Goal: Task Accomplishment & Management: Manage account settings

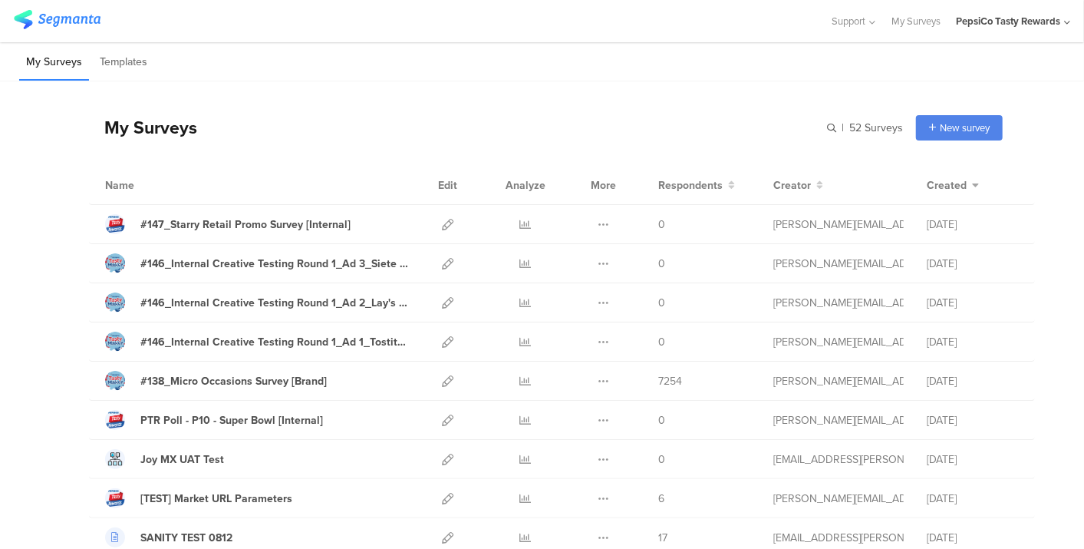
scroll to position [1551, 0]
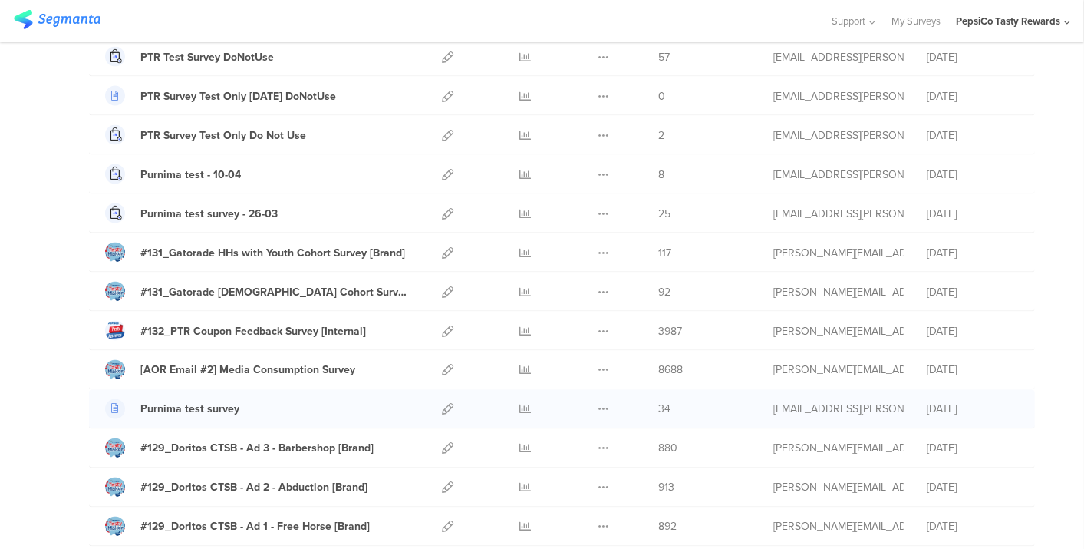
scroll to position [1364, 0]
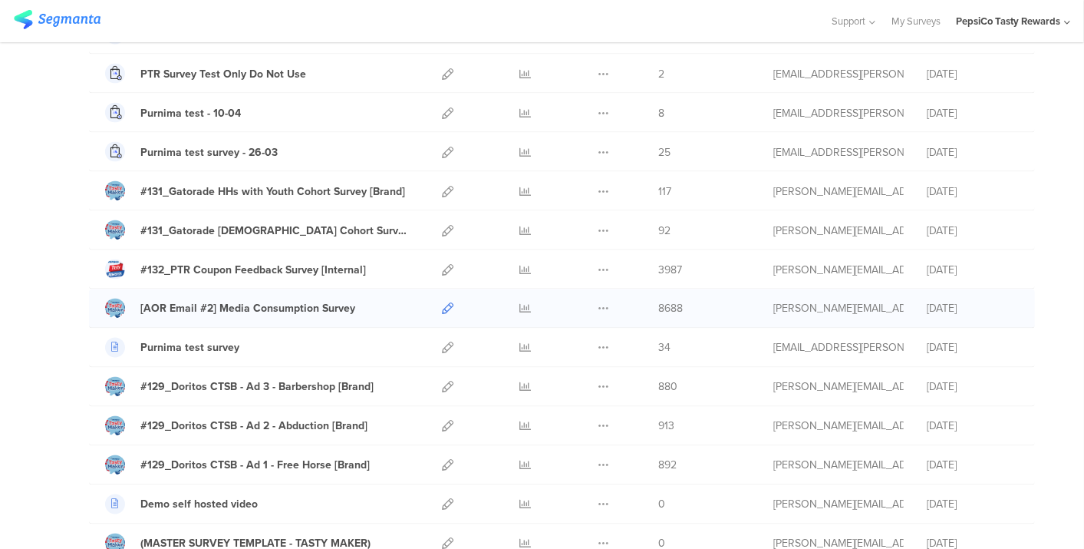
click at [442, 303] on icon at bounding box center [448, 309] width 12 height 12
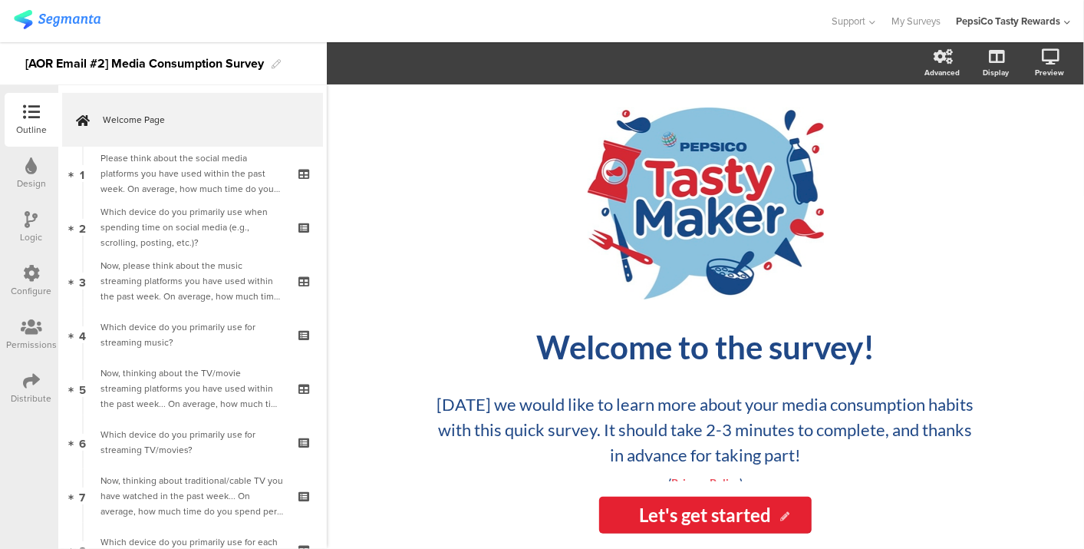
click at [84, 22] on img at bounding box center [57, 19] width 87 height 19
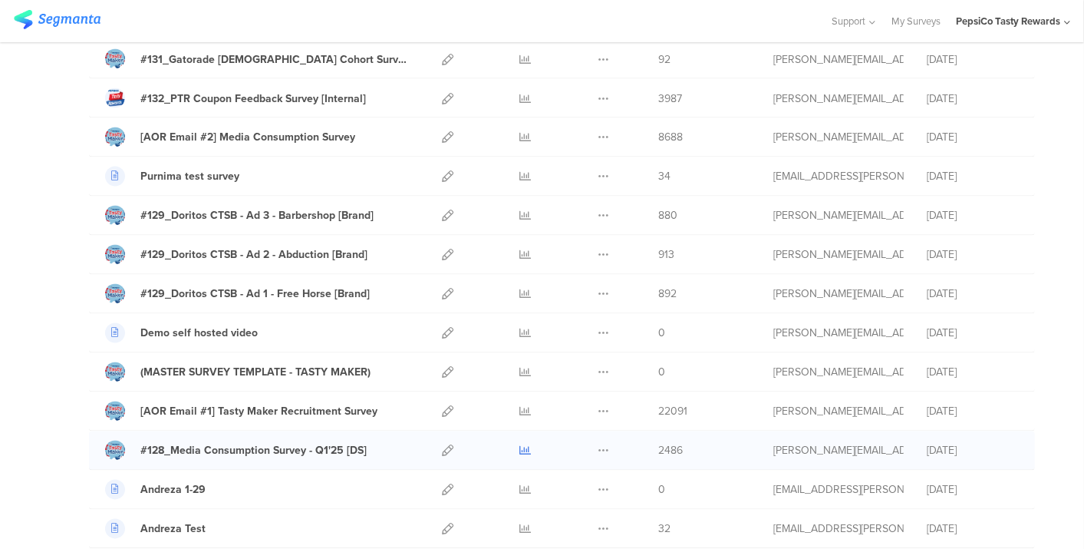
scroll to position [1449, 0]
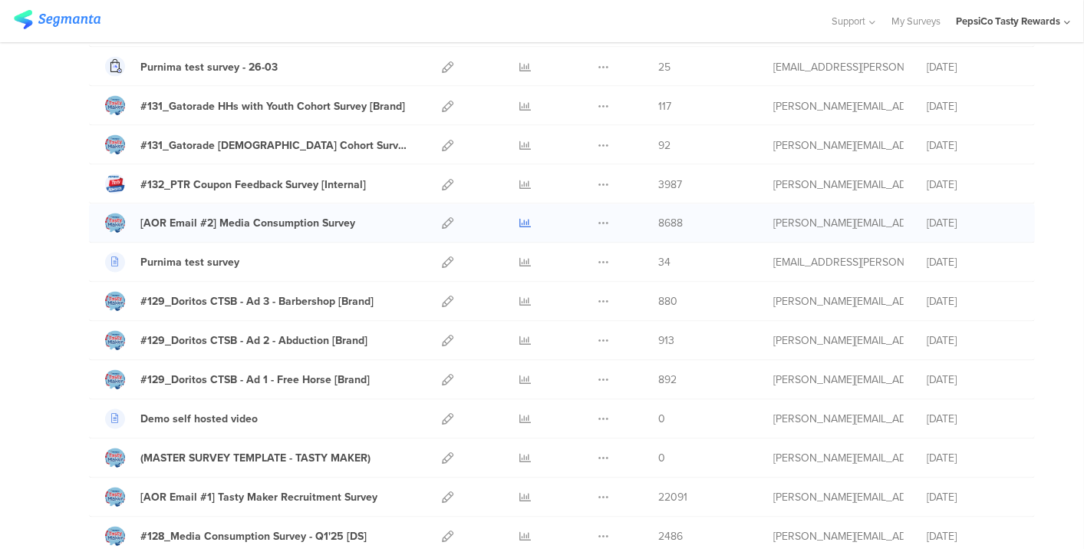
click at [520, 218] on icon at bounding box center [526, 224] width 12 height 12
click at [442, 218] on icon at bounding box center [448, 224] width 12 height 12
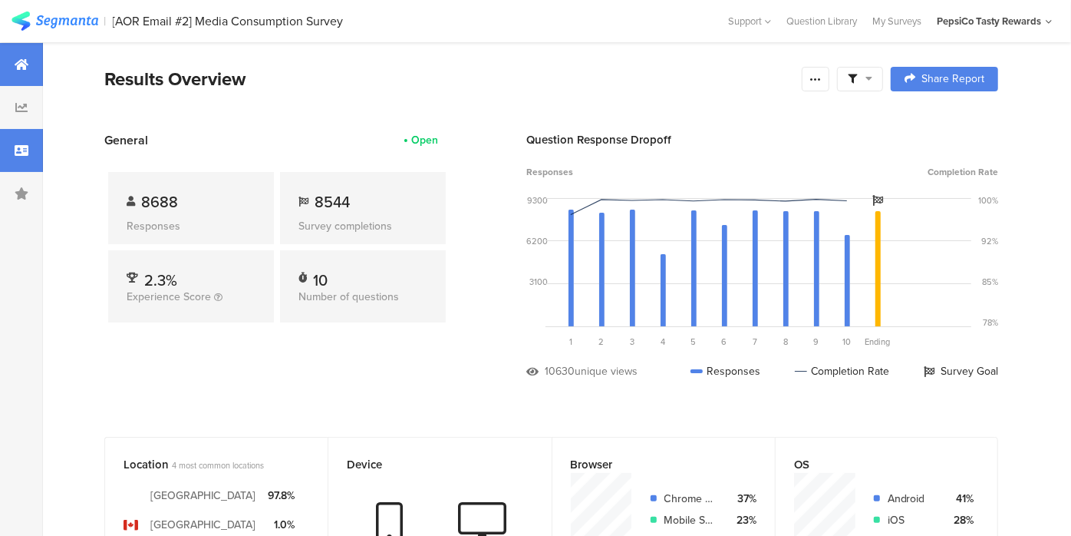
click at [17, 143] on div at bounding box center [21, 150] width 43 height 43
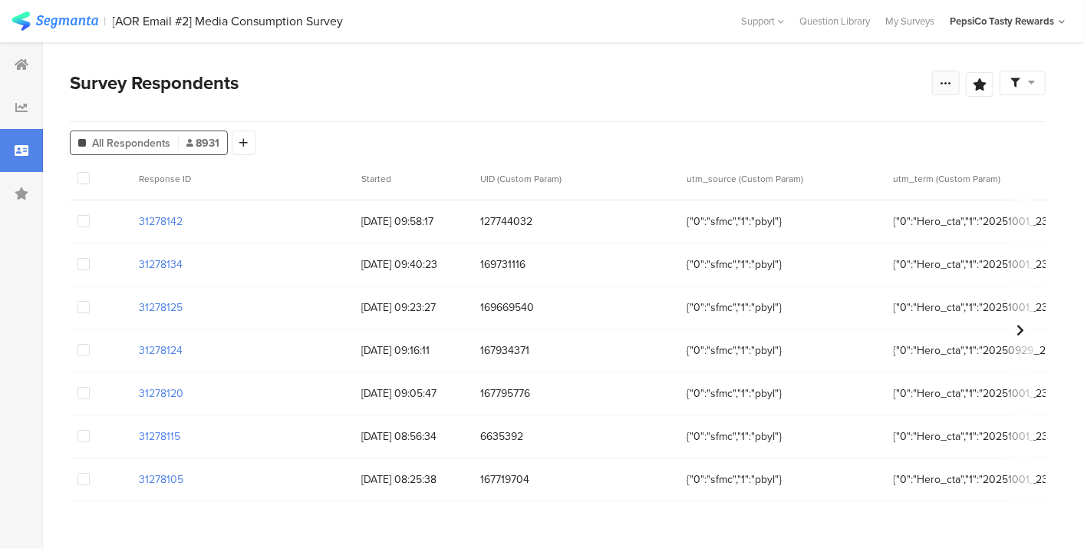
click at [947, 84] on icon at bounding box center [946, 83] width 12 height 12
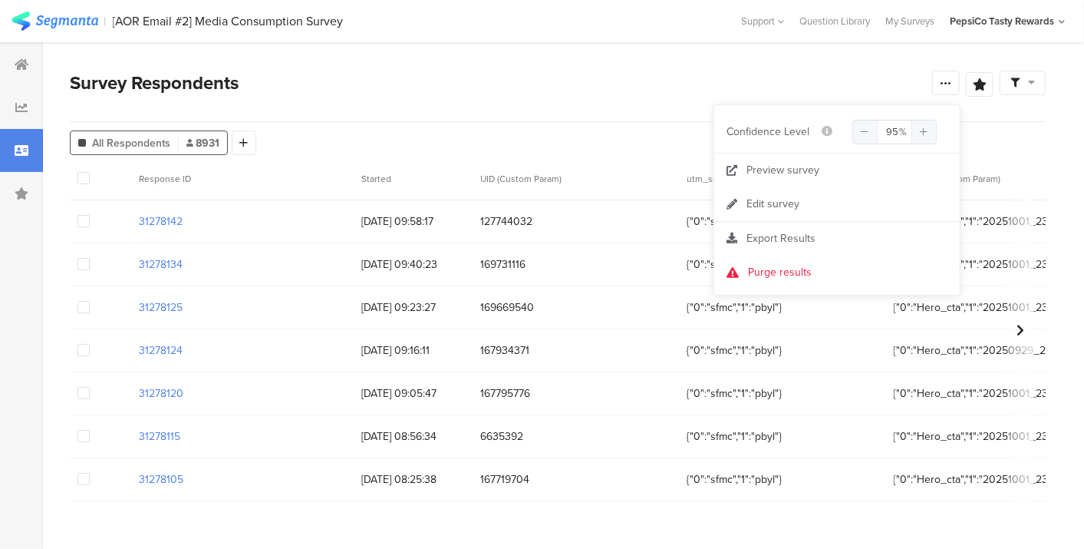
click at [767, 232] on span "Export Results" at bounding box center [781, 238] width 69 height 16
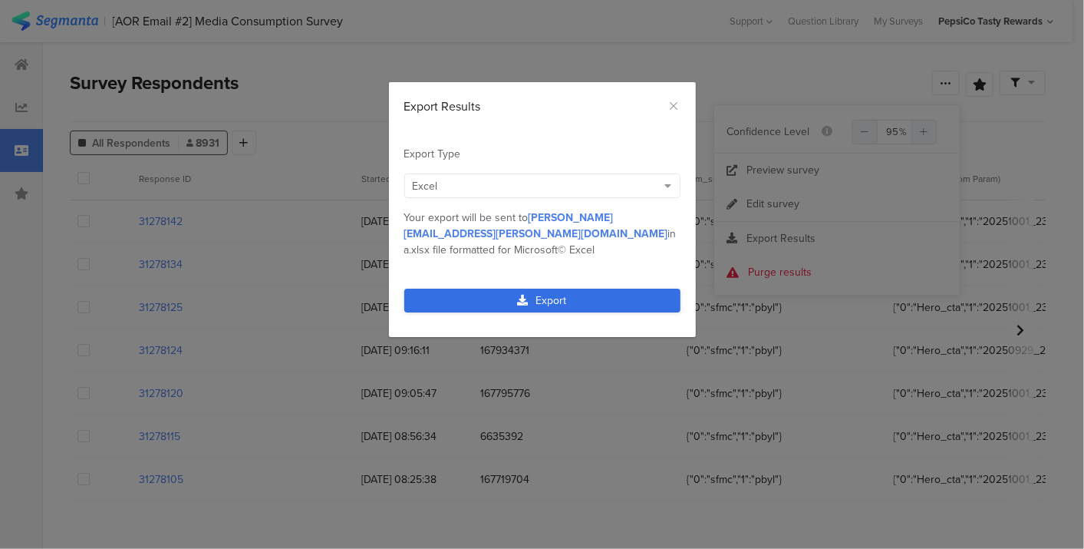
click at [543, 289] on link "Export" at bounding box center [542, 301] width 276 height 24
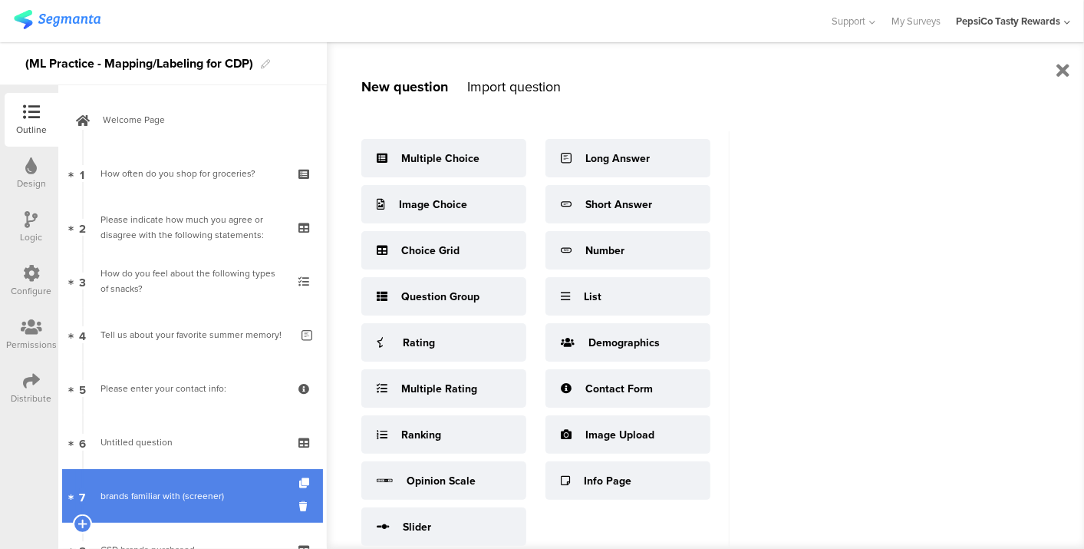
scroll to position [223, 0]
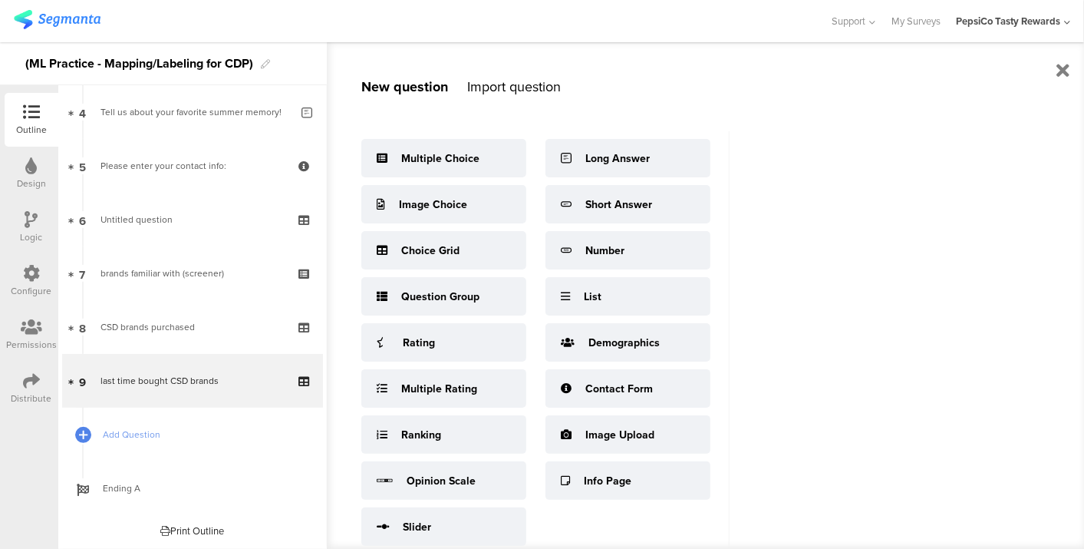
click at [20, 8] on div at bounding box center [57, 20] width 87 height 25
click at [38, 21] on img at bounding box center [57, 19] width 87 height 19
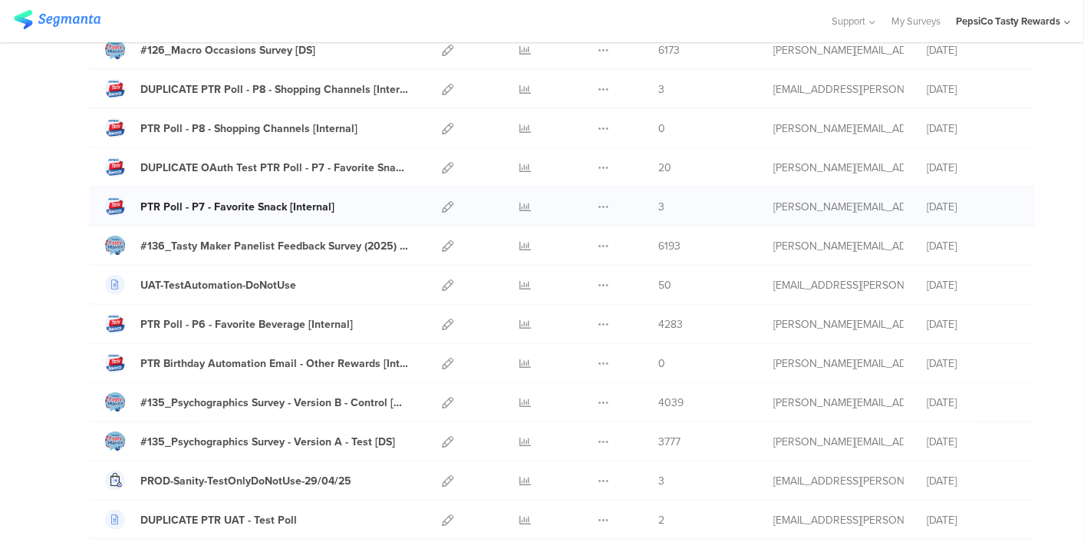
scroll to position [760, 0]
click at [442, 202] on icon at bounding box center [448, 208] width 12 height 12
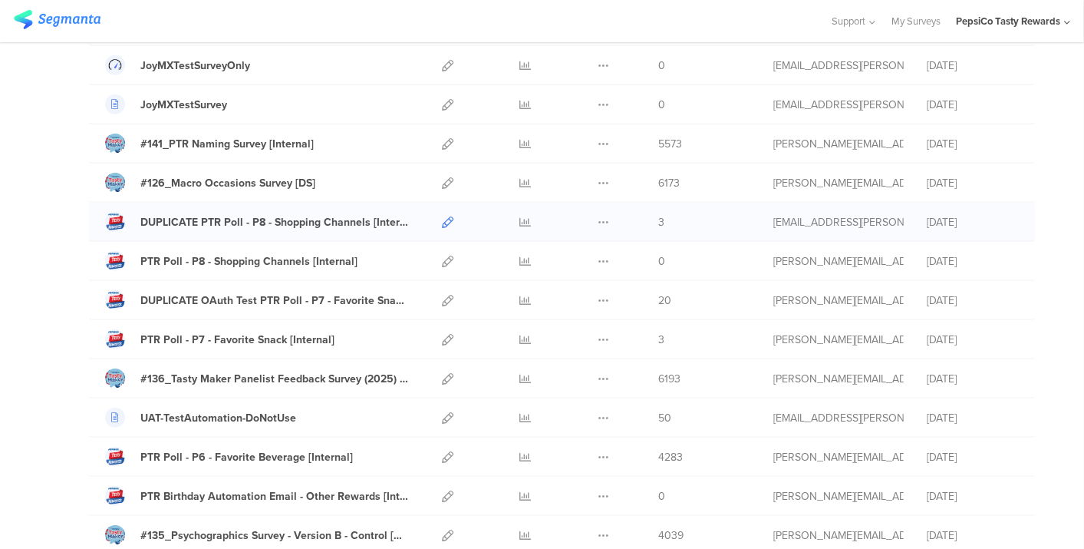
scroll to position [123, 0]
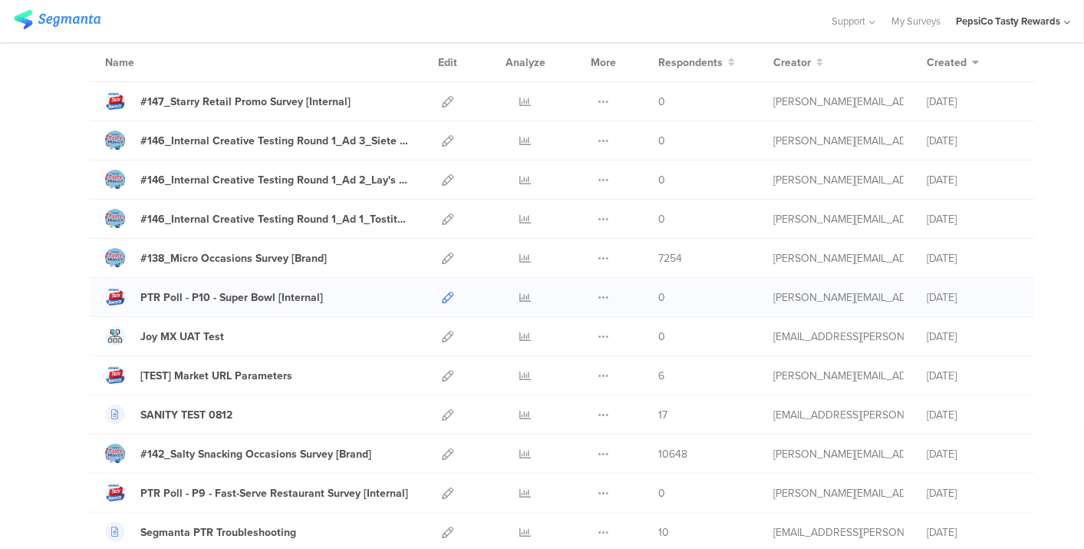
click at [442, 295] on icon at bounding box center [448, 298] width 12 height 12
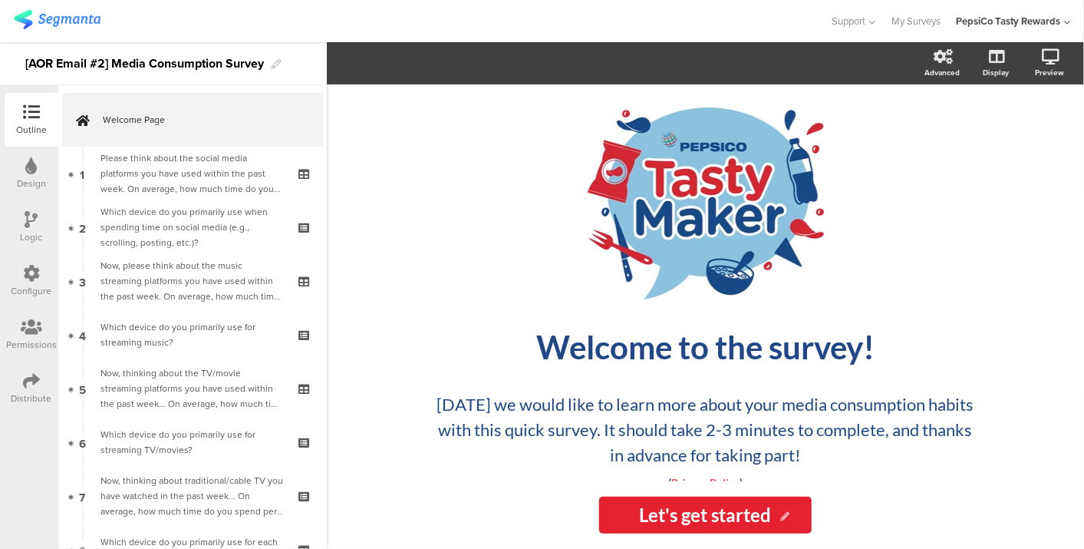
click at [32, 381] on icon at bounding box center [31, 380] width 17 height 17
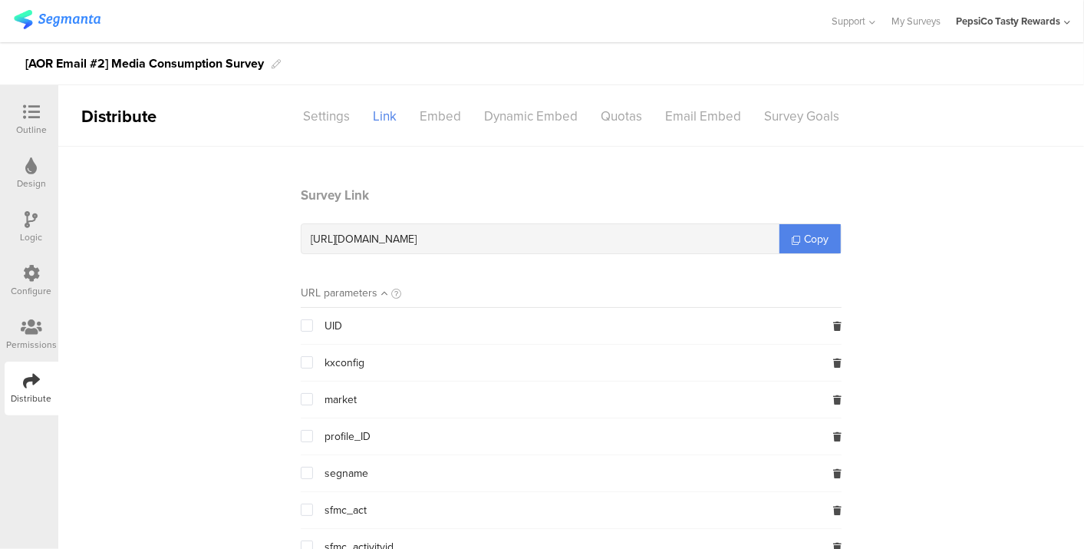
click at [51, 282] on div "Configure" at bounding box center [32, 281] width 54 height 54
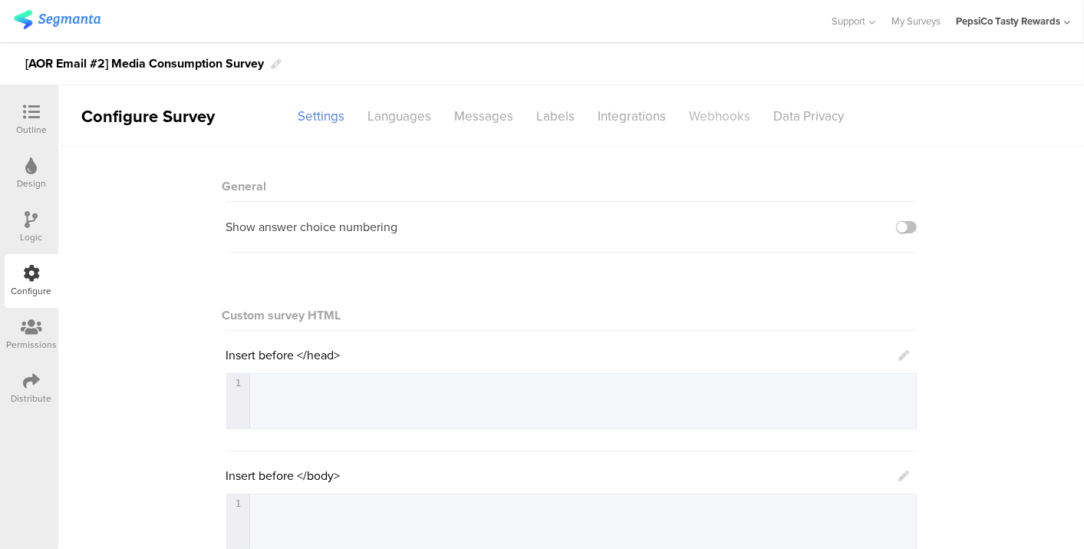
click at [717, 116] on div "Webhooks" at bounding box center [720, 116] width 84 height 27
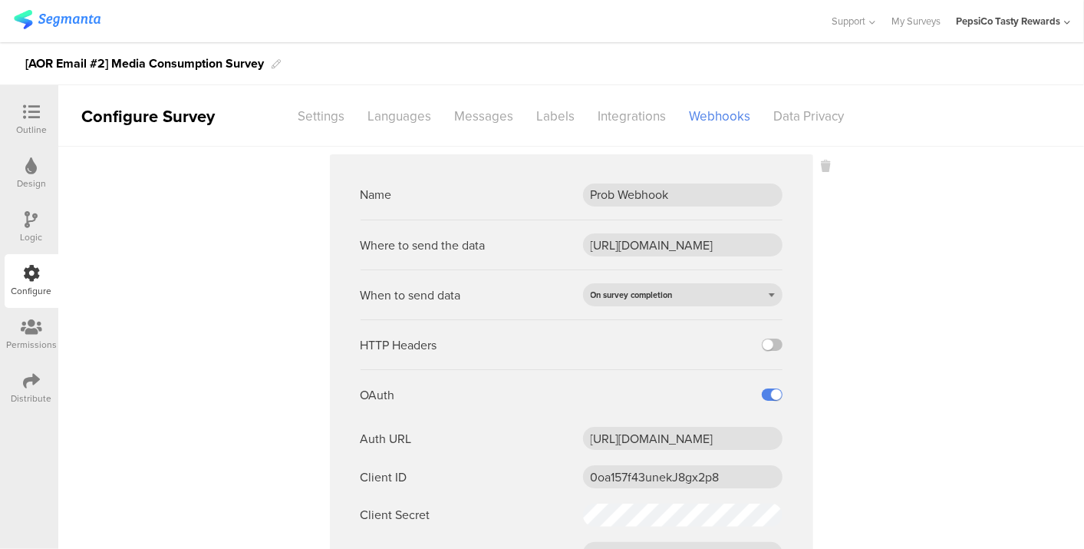
click at [48, 114] on div "Outline" at bounding box center [32, 120] width 54 height 54
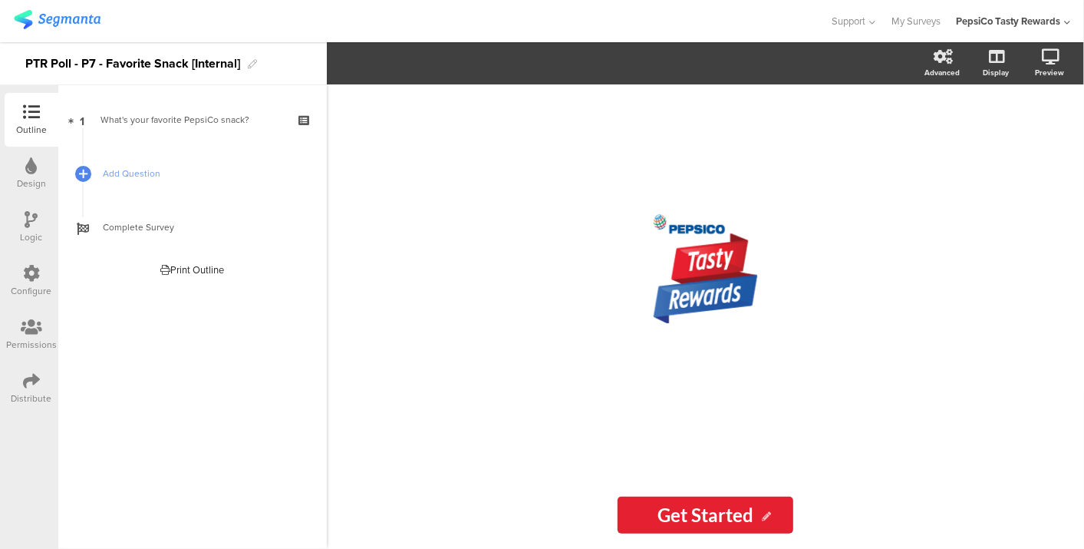
click at [148, 339] on div "Welcome Page 1 What's your favorite PepsiCo snack? Add Question Complete Survey…" at bounding box center [192, 316] width 269 height 463
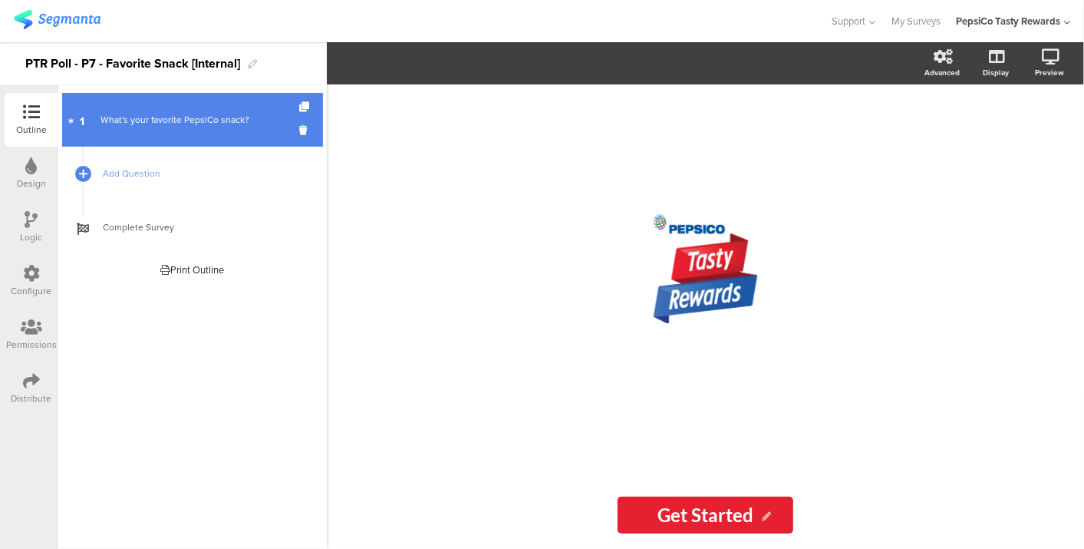
click at [166, 121] on div "What's your favorite PepsiCo snack?" at bounding box center [192, 119] width 183 height 15
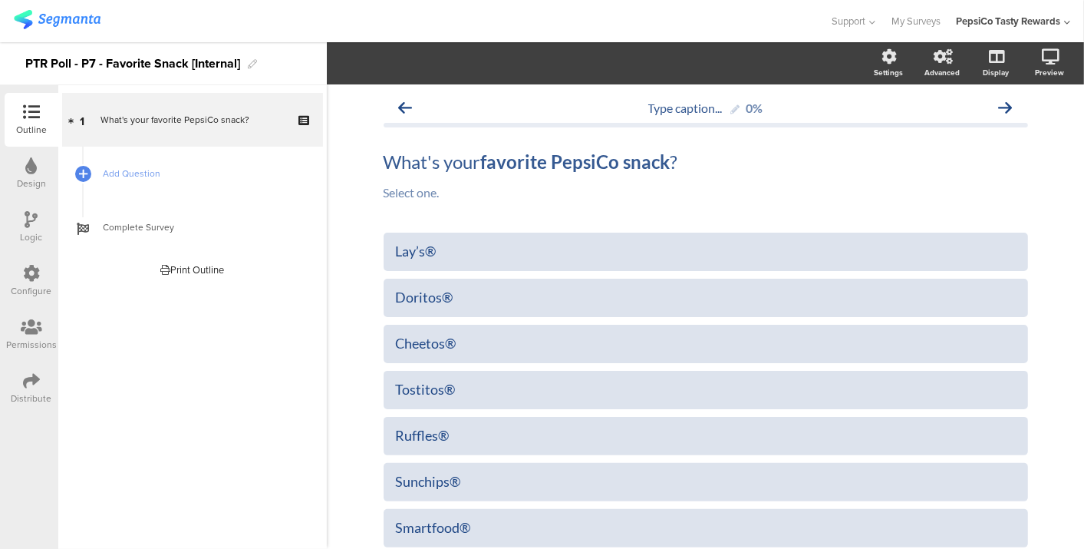
click at [31, 295] on div "Configure" at bounding box center [32, 291] width 41 height 14
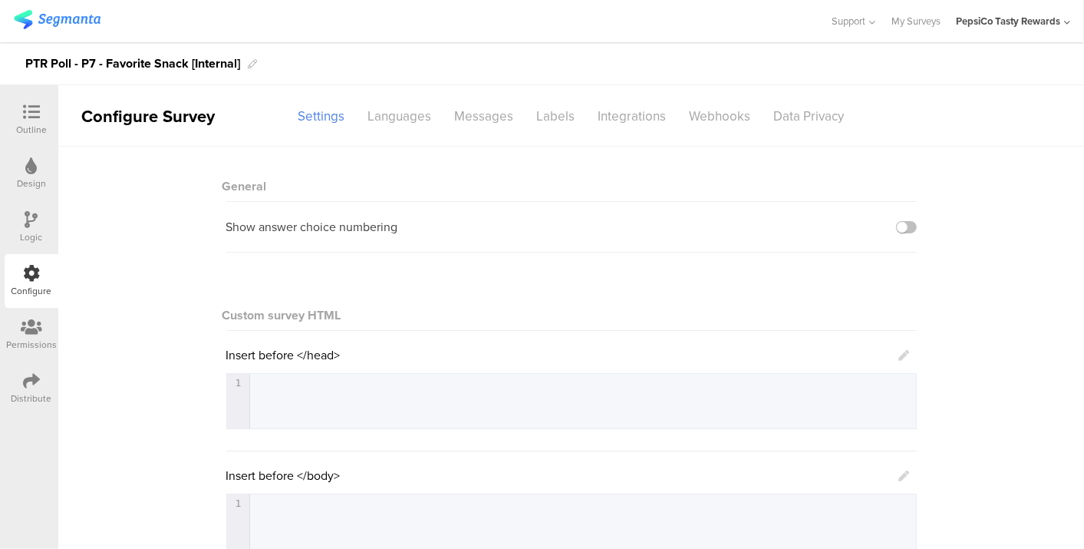
click at [31, 374] on icon at bounding box center [31, 380] width 17 height 17
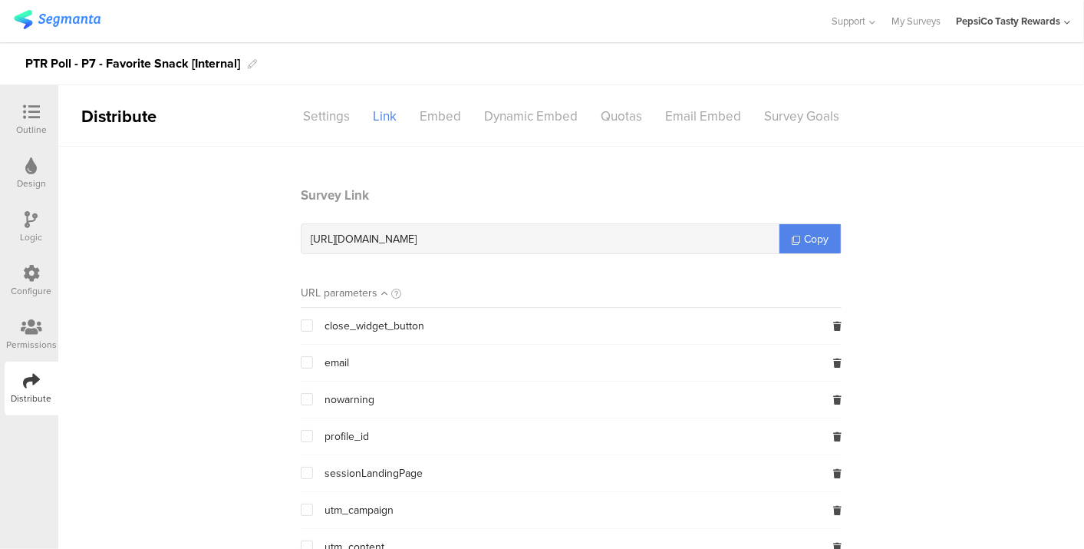
scroll to position [1, 0]
click at [31, 269] on icon at bounding box center [31, 273] width 17 height 17
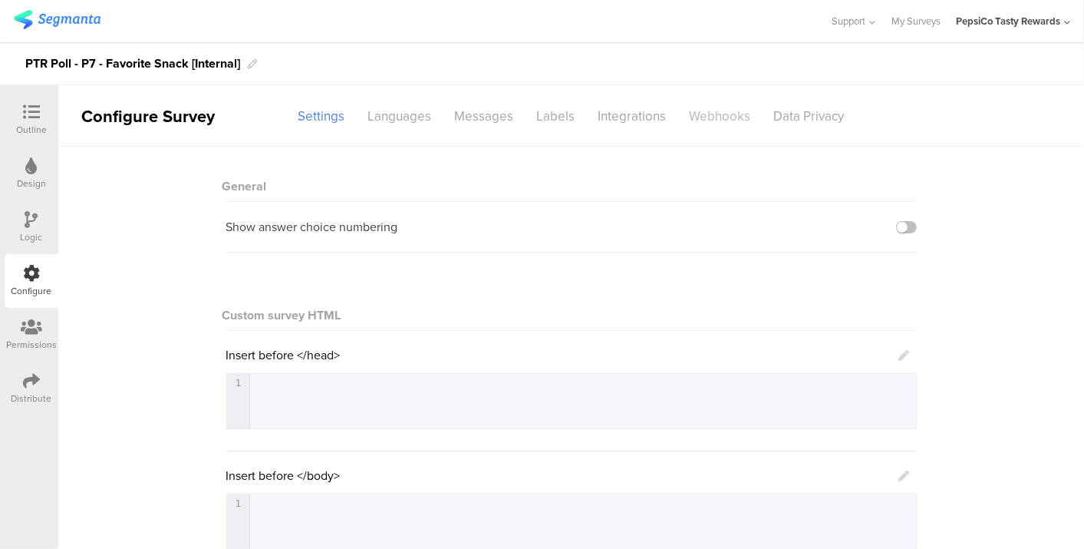
click at [708, 120] on div "Webhooks" at bounding box center [720, 116] width 84 height 27
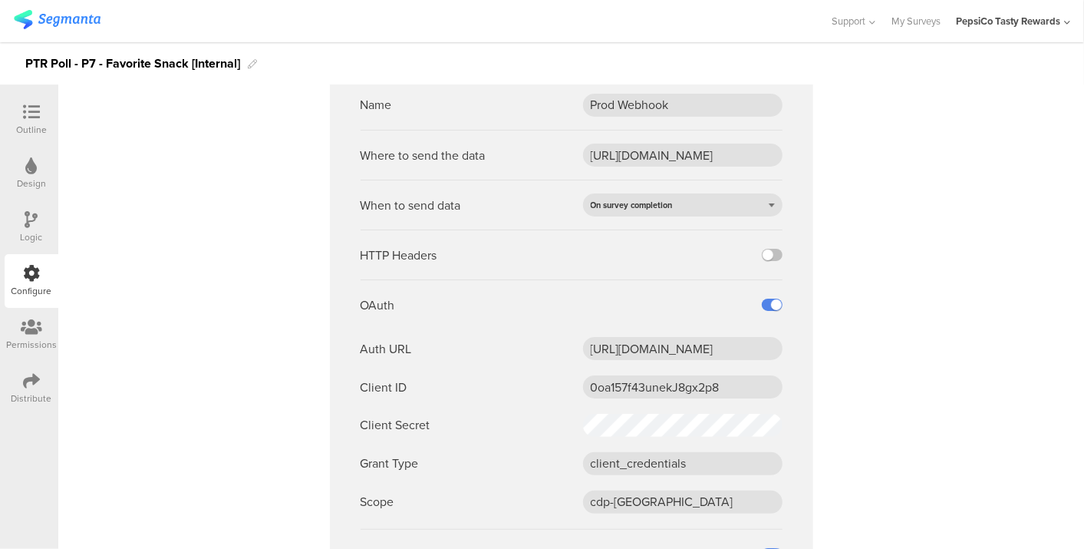
scroll to position [87, 0]
click at [31, 387] on icon at bounding box center [31, 380] width 17 height 17
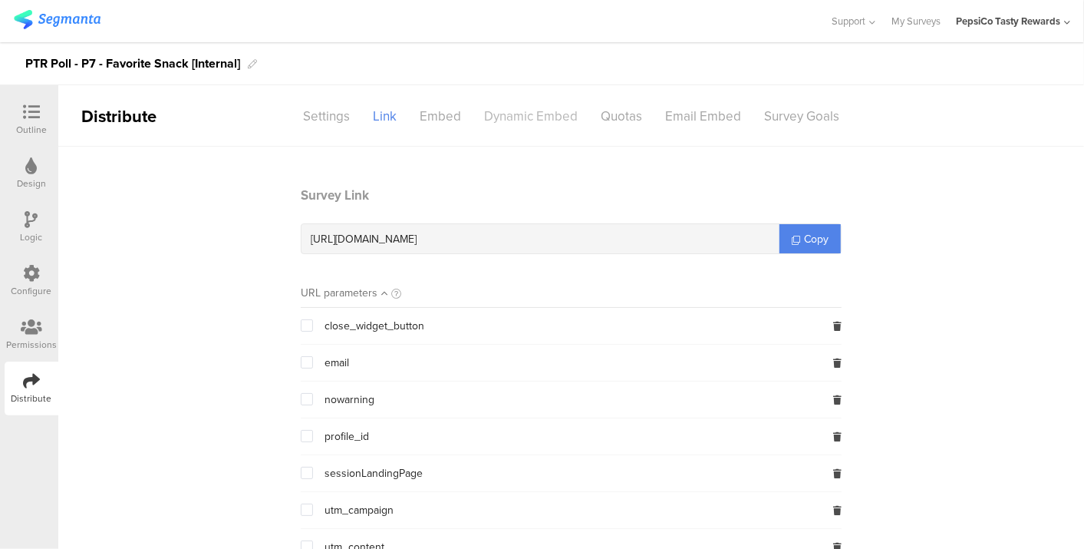
click at [546, 121] on div "Dynamic Embed" at bounding box center [531, 116] width 117 height 27
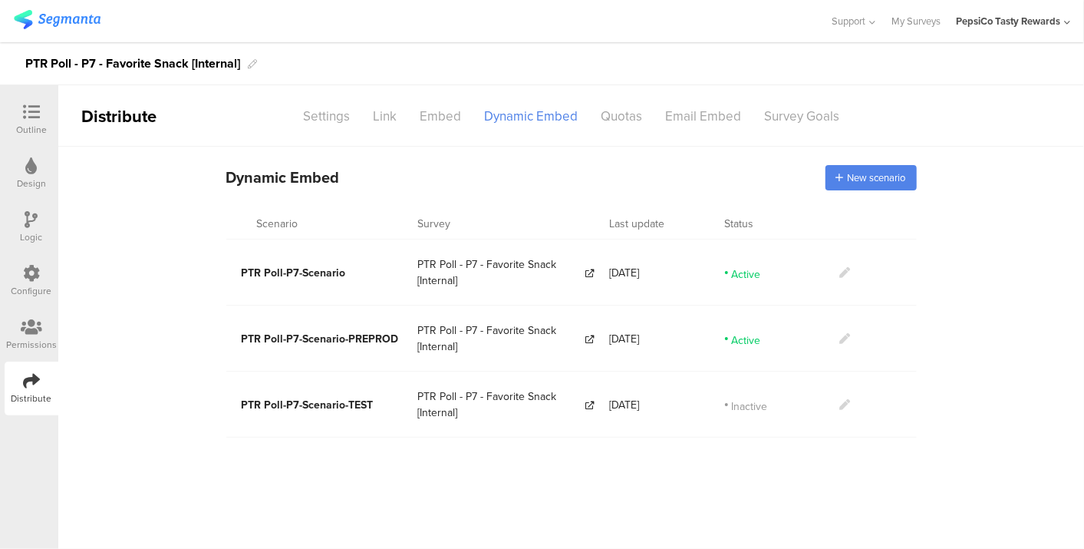
click at [840, 336] on icon at bounding box center [845, 338] width 11 height 11
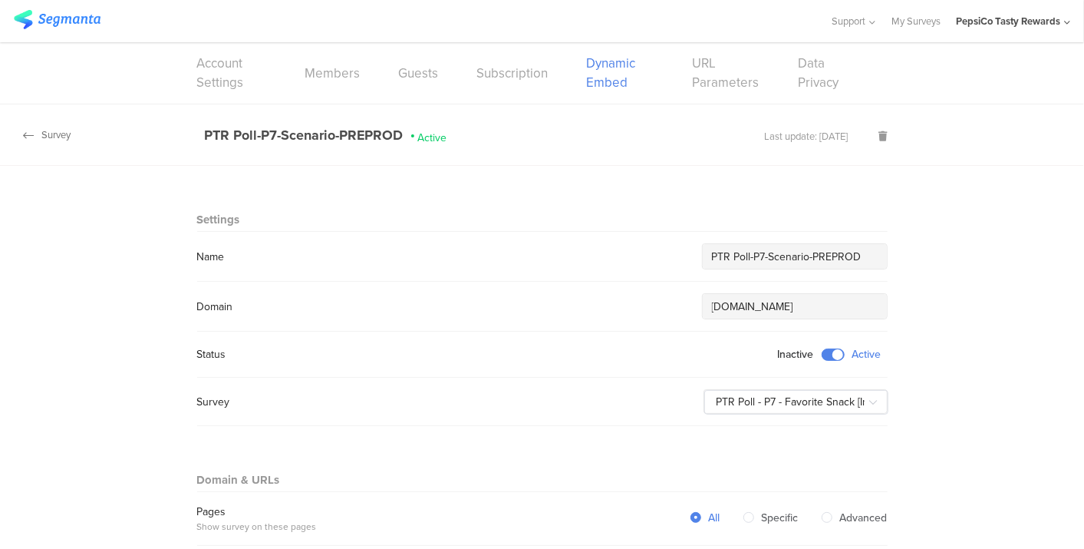
click at [54, 140] on div "Survey" at bounding box center [35, 134] width 71 height 15
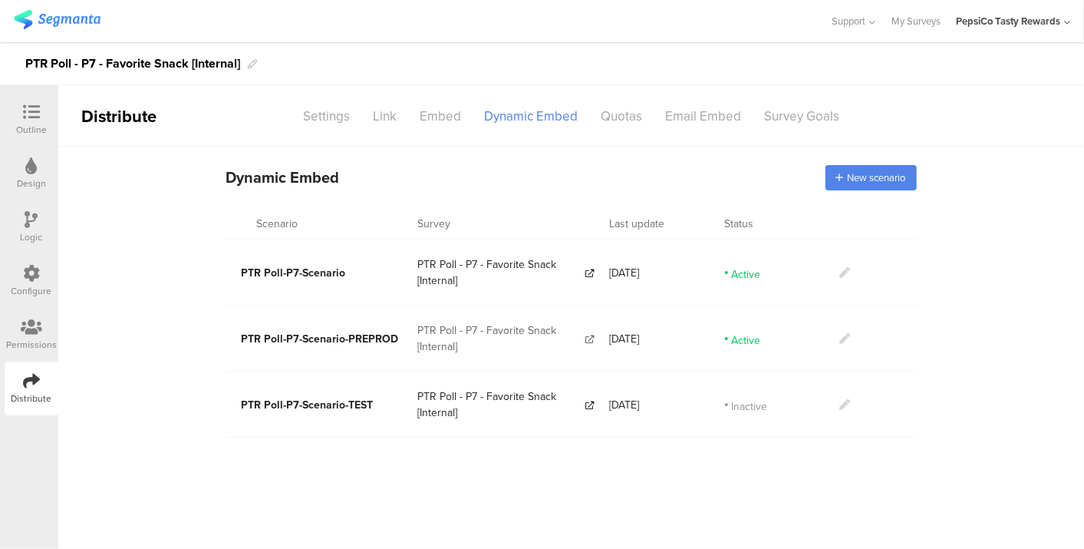
click at [590, 337] on icon at bounding box center [590, 339] width 8 height 8
click at [848, 335] on icon at bounding box center [845, 338] width 11 height 11
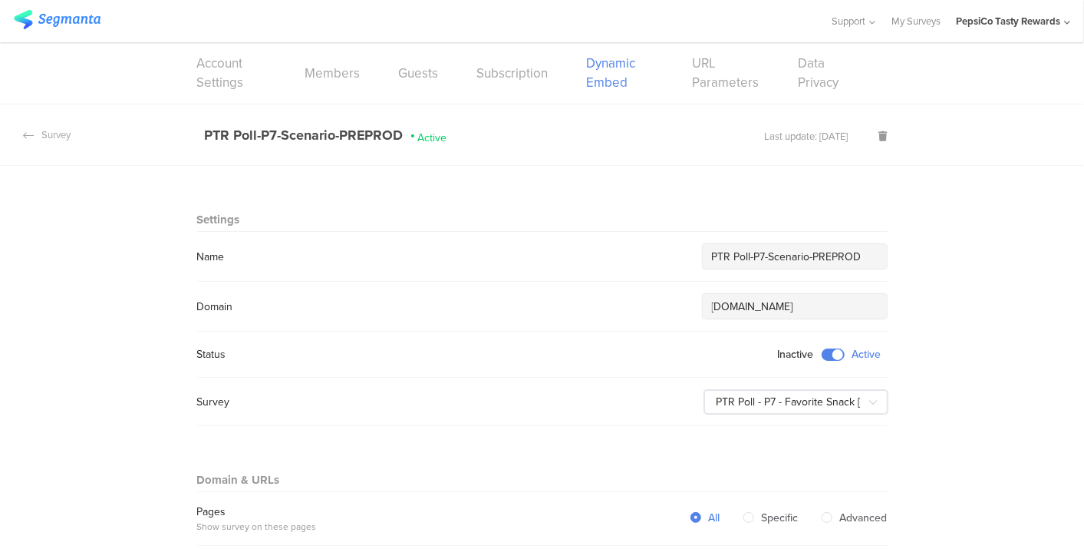
click at [999, 142] on section "Survey PTR Poll-P7-Scenario-PREPROD Active Last update: [DATE]" at bounding box center [542, 134] width 1084 height 61
click at [67, 134] on div "Survey" at bounding box center [35, 134] width 71 height 15
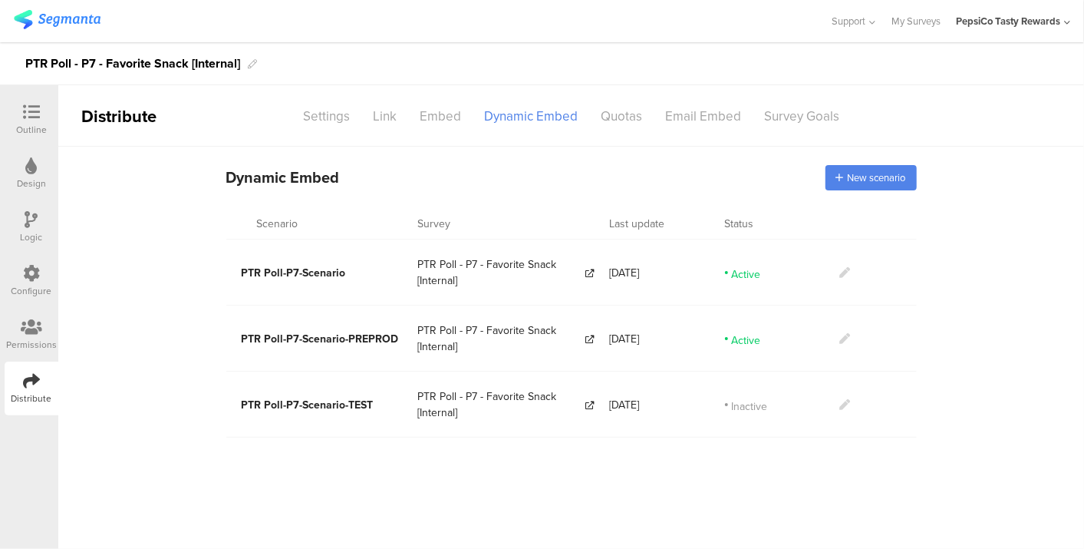
click at [842, 267] on icon at bounding box center [845, 272] width 11 height 11
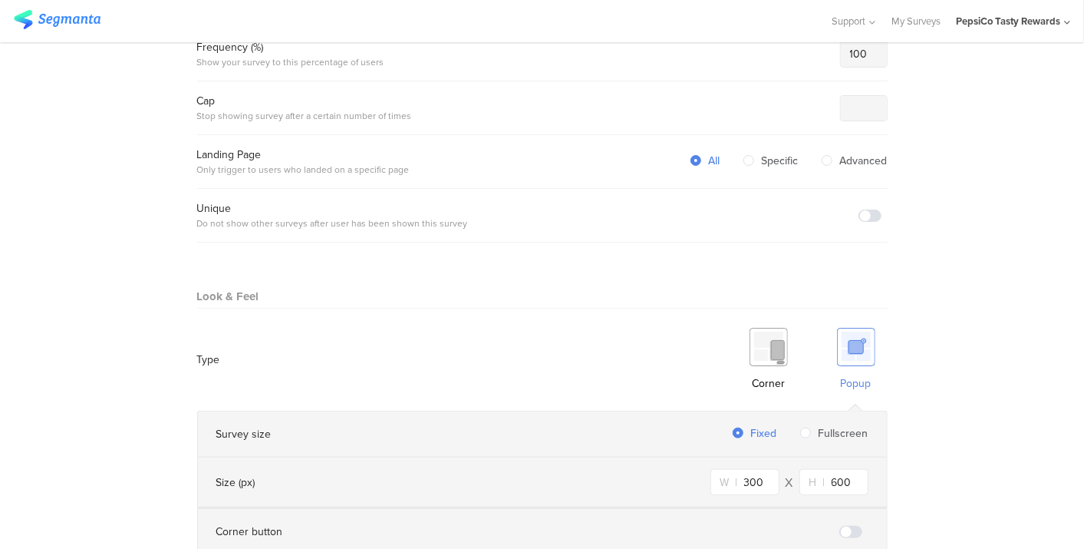
scroll to position [968, 0]
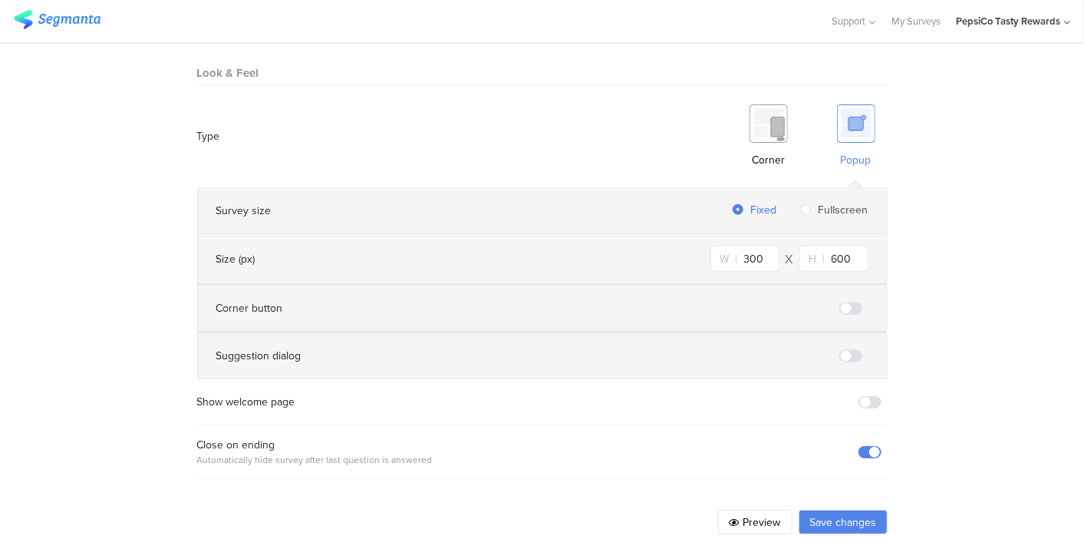
click at [876, 446] on div at bounding box center [873, 452] width 29 height 12
click at [870, 446] on span at bounding box center [870, 452] width 23 height 12
click at [856, 513] on button "Save changes" at bounding box center [843, 521] width 89 height 25
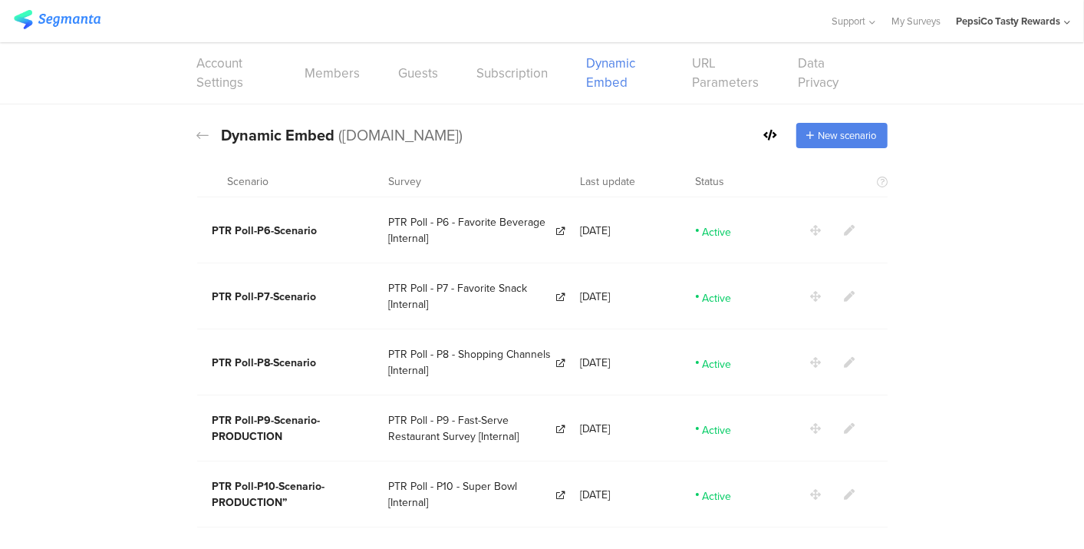
scroll to position [4, 0]
click at [199, 131] on icon at bounding box center [203, 135] width 12 height 14
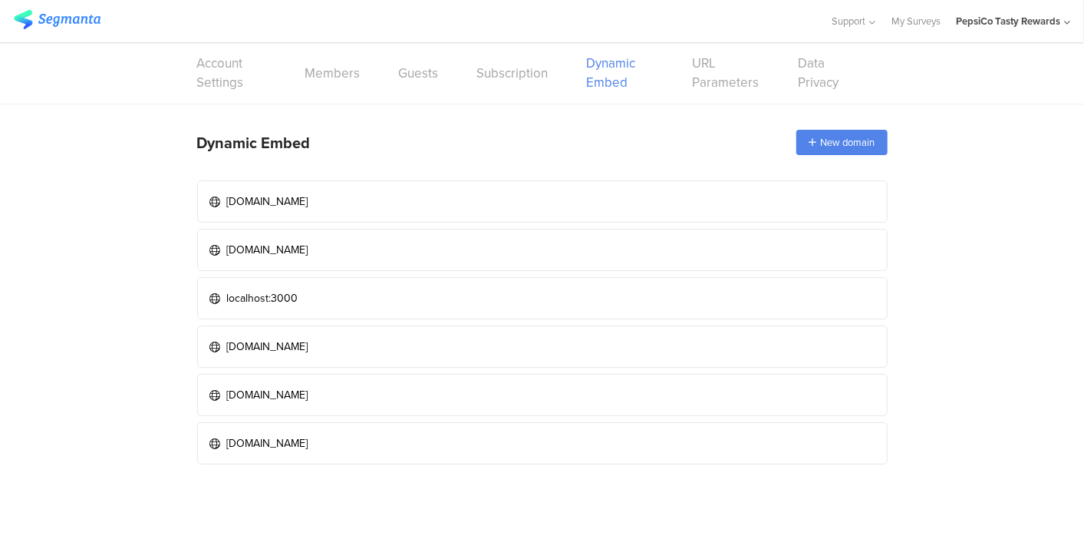
click at [95, 17] on img at bounding box center [57, 19] width 87 height 19
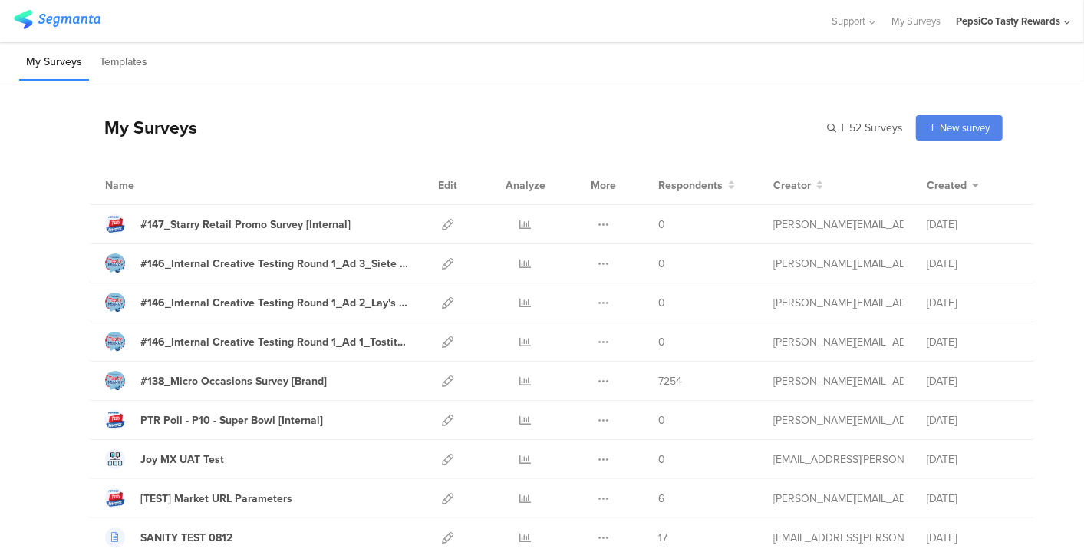
scroll to position [628, 0]
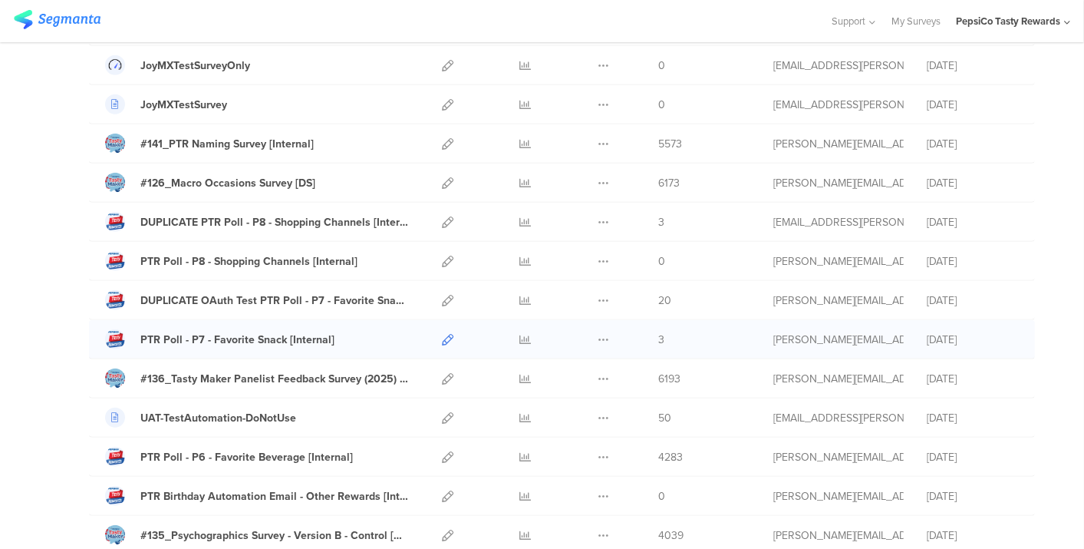
click at [442, 335] on icon at bounding box center [448, 340] width 12 height 12
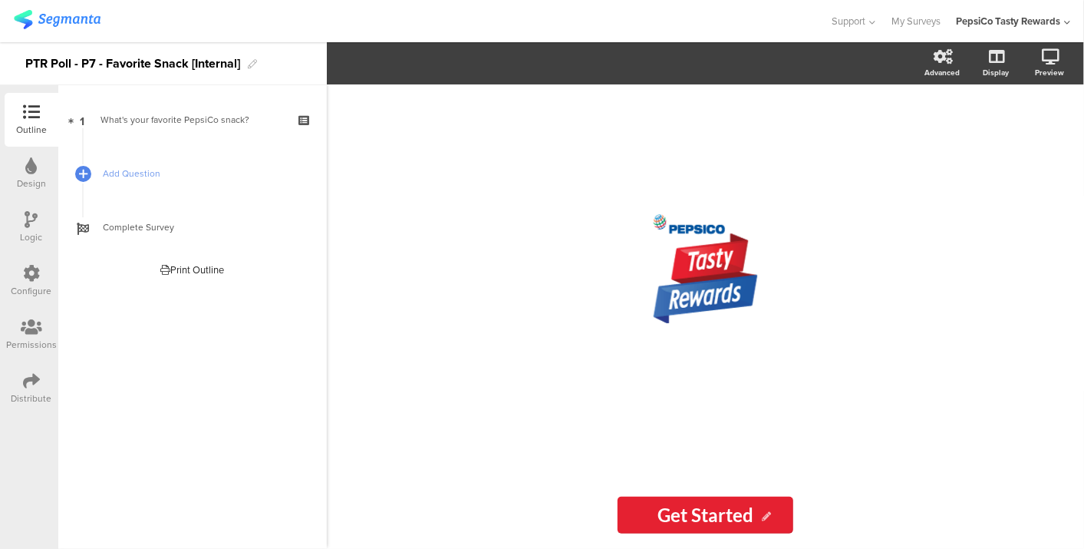
click at [32, 275] on icon at bounding box center [31, 273] width 17 height 17
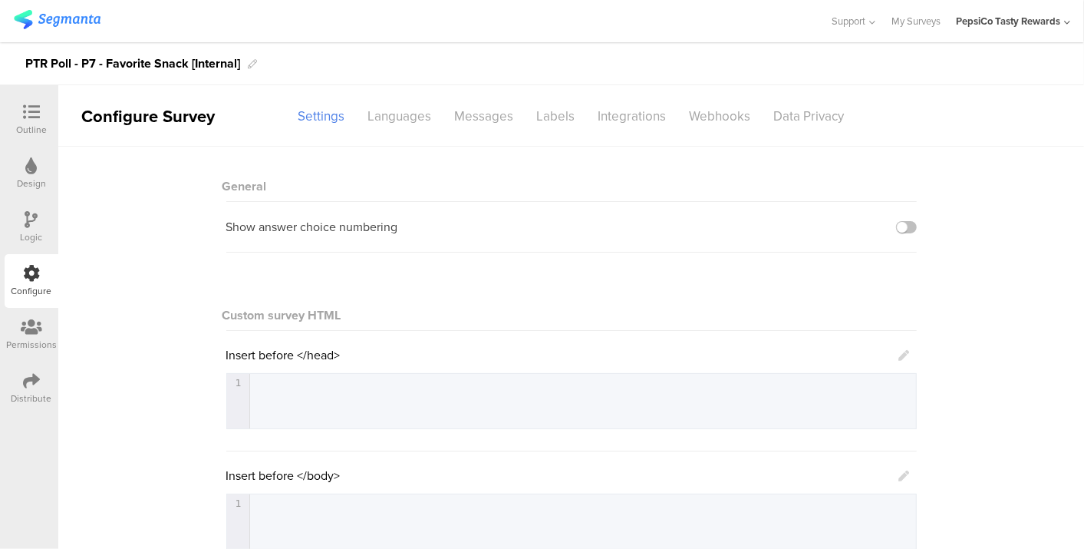
click at [41, 373] on div "Distribute" at bounding box center [32, 388] width 54 height 54
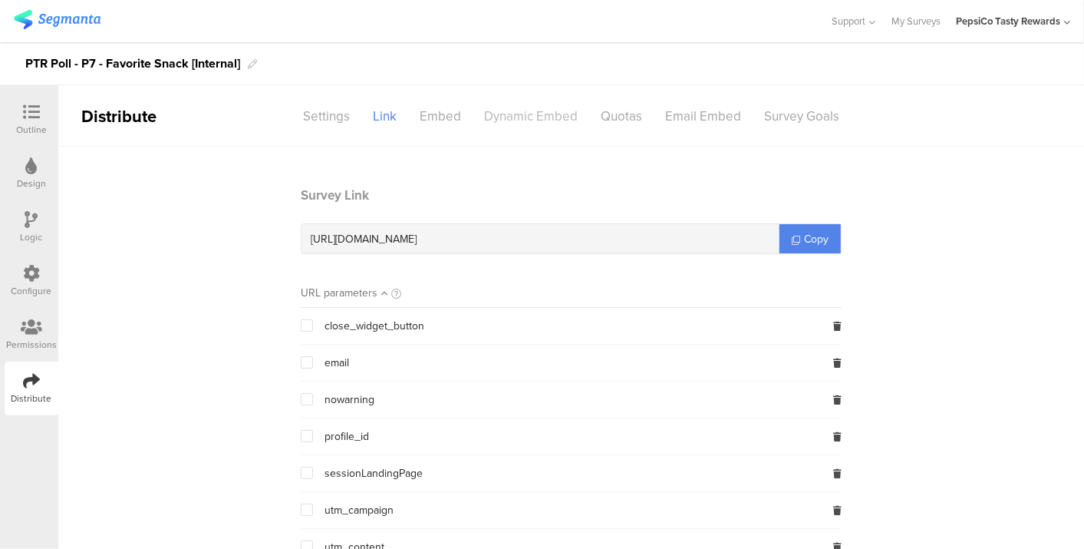
click at [511, 117] on div "Dynamic Embed" at bounding box center [531, 116] width 117 height 27
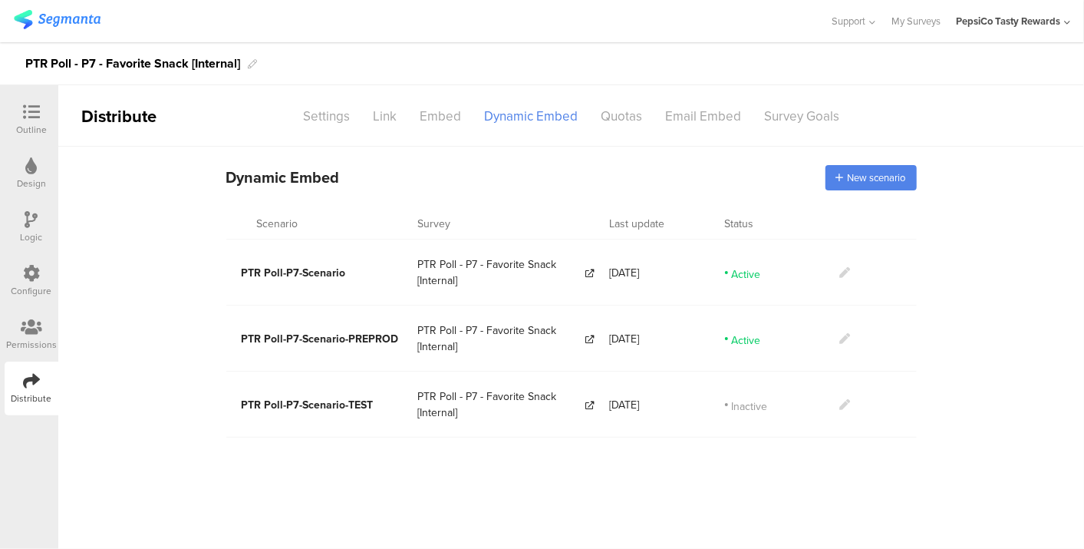
click at [842, 333] on icon at bounding box center [845, 338] width 11 height 11
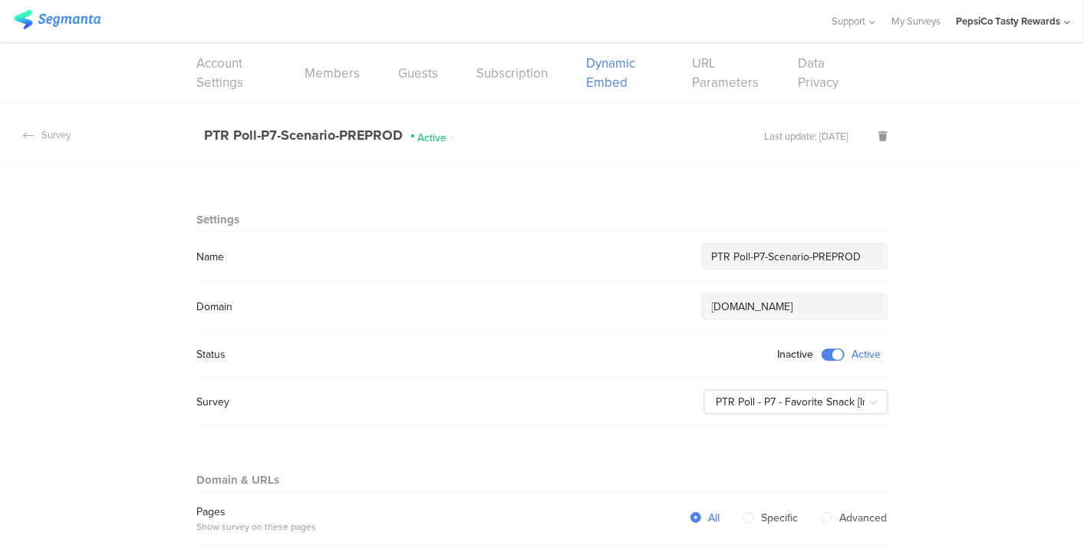
click at [824, 350] on span at bounding box center [833, 354] width 23 height 12
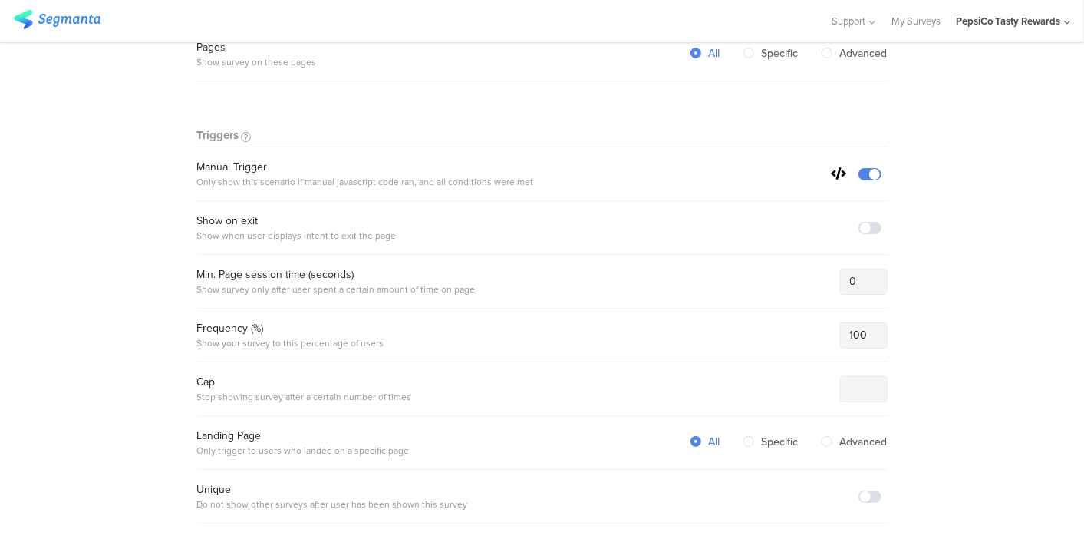
scroll to position [968, 0]
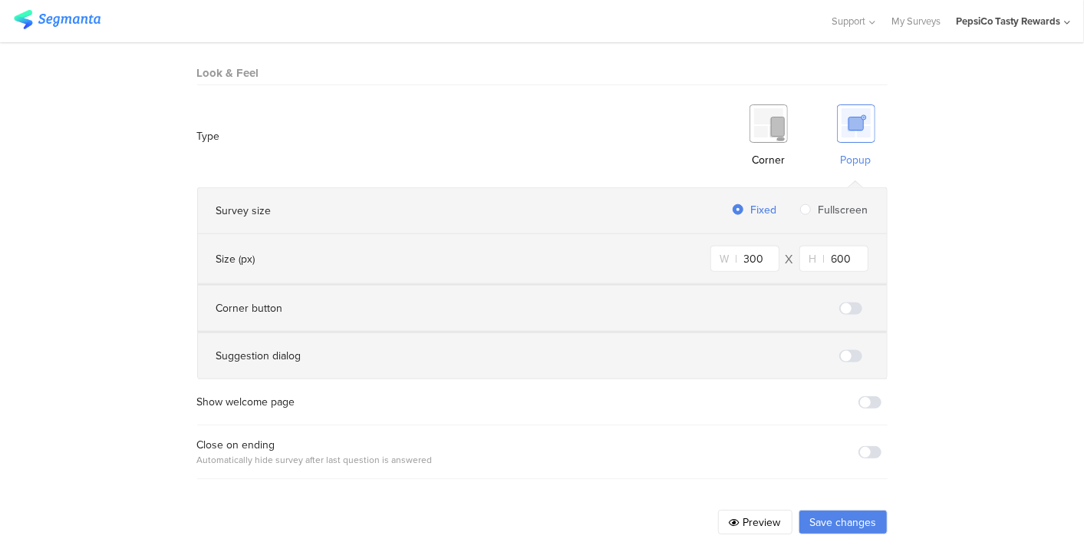
click at [833, 509] on button "Save changes" at bounding box center [843, 521] width 89 height 25
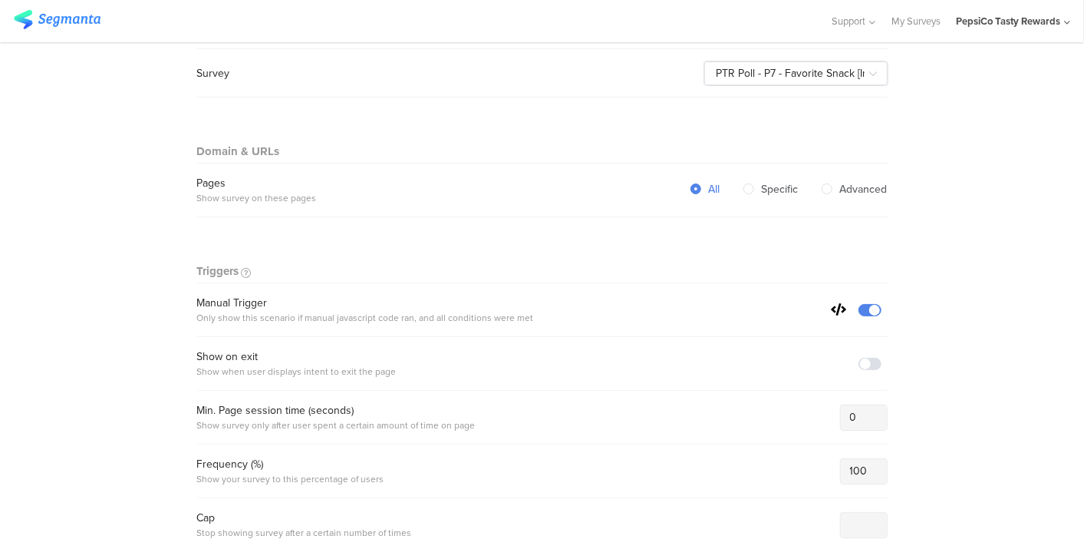
scroll to position [0, 0]
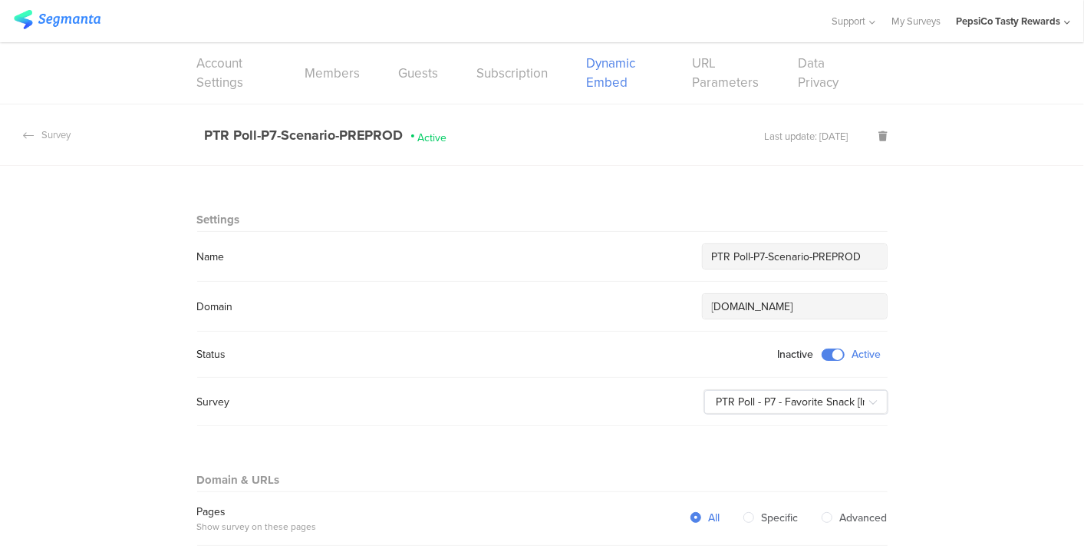
click at [597, 81] on div "Account Settings Members Guests Subscription Dynamic Embed URL Parameters Data …" at bounding box center [542, 72] width 691 height 61
click at [46, 131] on div "Survey" at bounding box center [35, 134] width 71 height 15
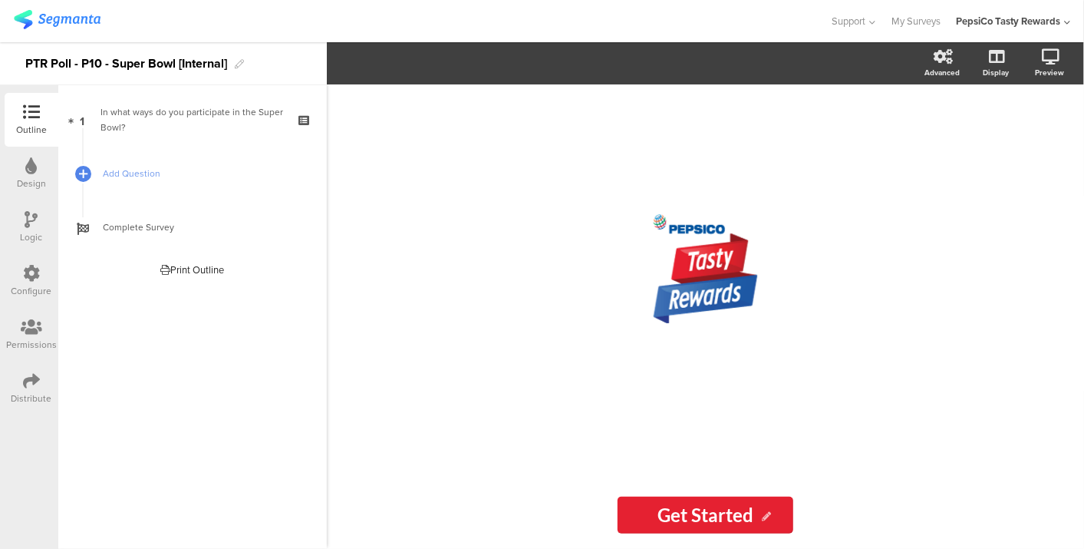
click at [21, 392] on div "Distribute" at bounding box center [32, 398] width 41 height 14
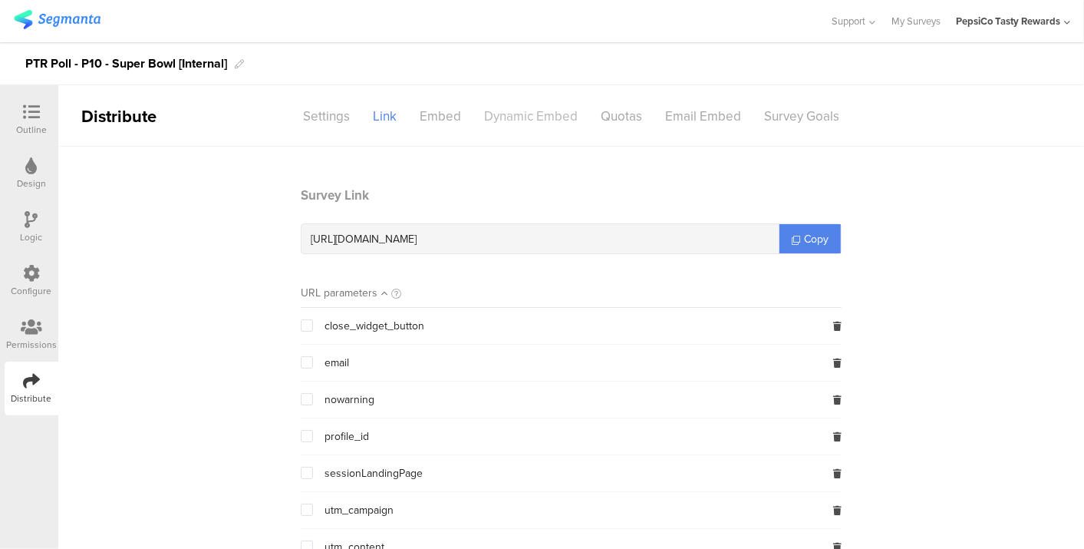
click at [500, 115] on div "Dynamic Embed" at bounding box center [531, 116] width 117 height 27
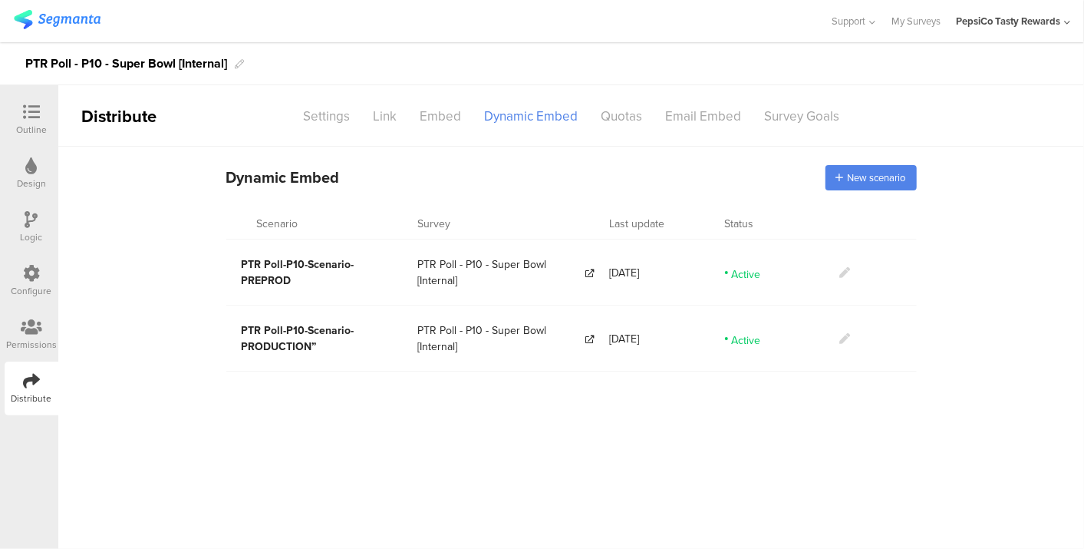
click at [840, 341] on icon at bounding box center [845, 338] width 11 height 11
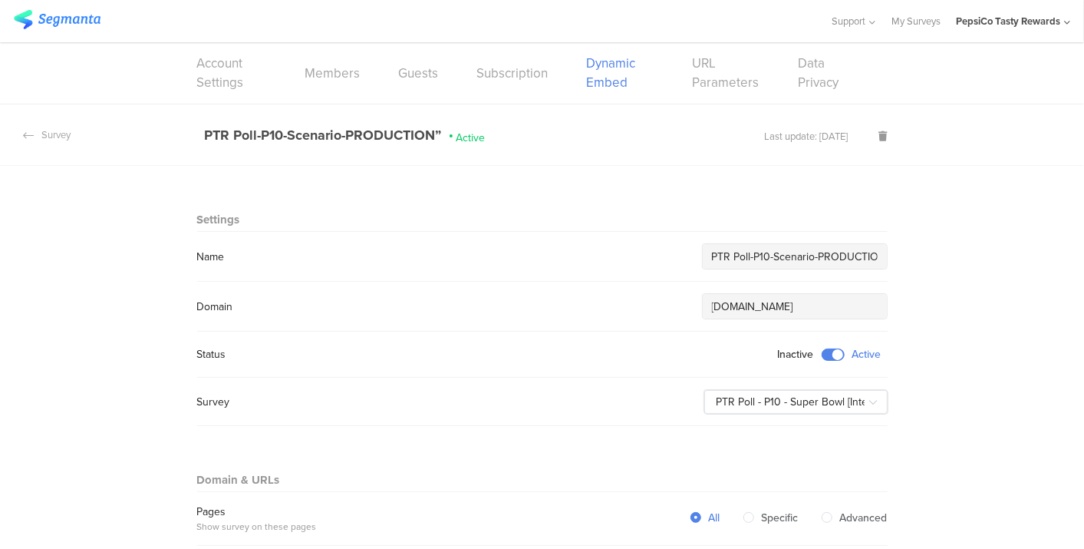
scroll to position [0, 12]
drag, startPoint x: 844, startPoint y: 256, endPoint x: 890, endPoint y: 256, distance: 46.0
click at [863, 250] on input "PTR Poll-P10-Scenario-PRODUCTION”" at bounding box center [795, 257] width 166 height 16
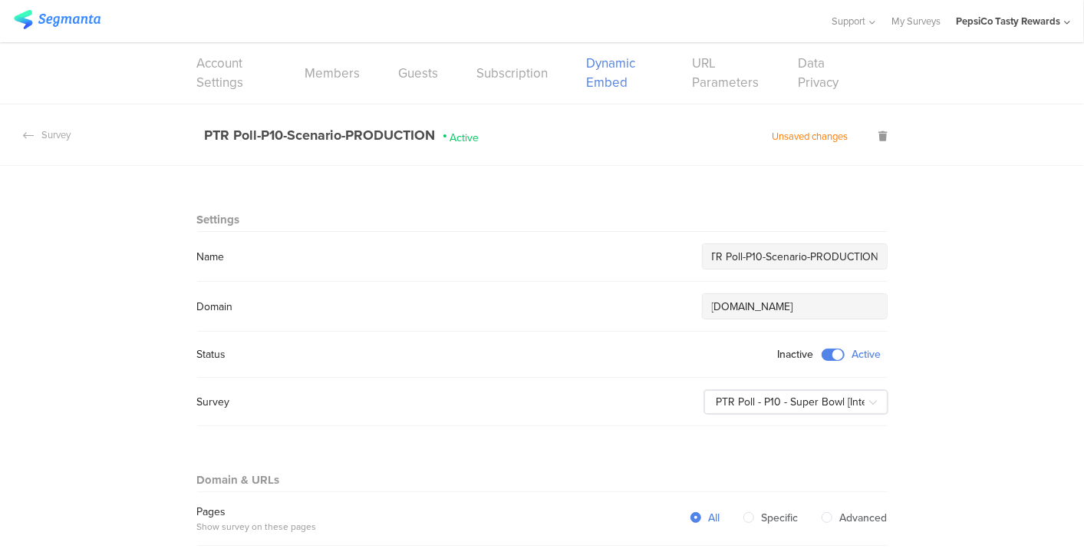
type input "PTR Poll-P10-Scenario-PRODUCTION"
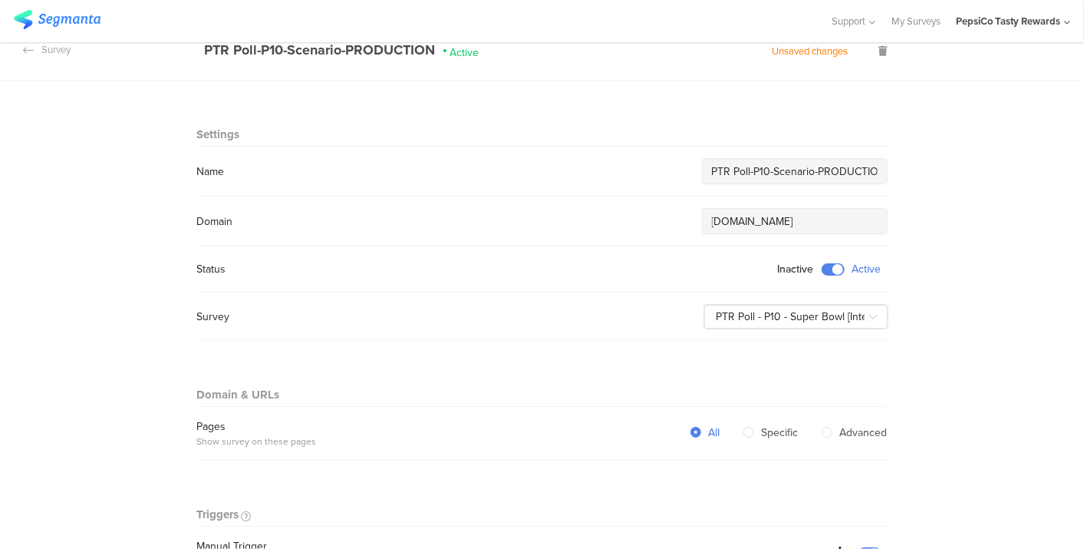
scroll to position [0, 8]
drag, startPoint x: 843, startPoint y: 172, endPoint x: 915, endPoint y: 164, distance: 73.3
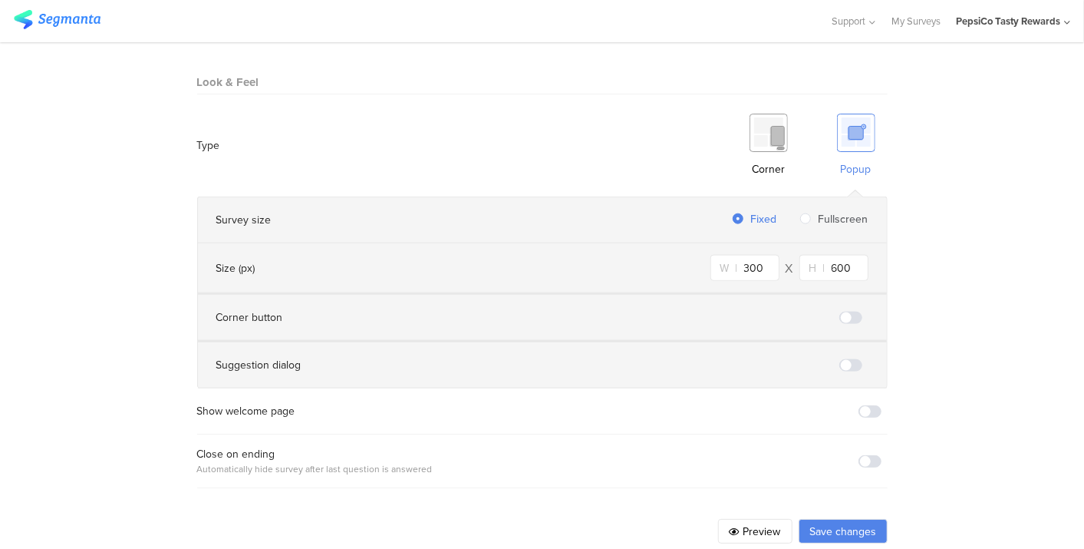
scroll to position [968, 0]
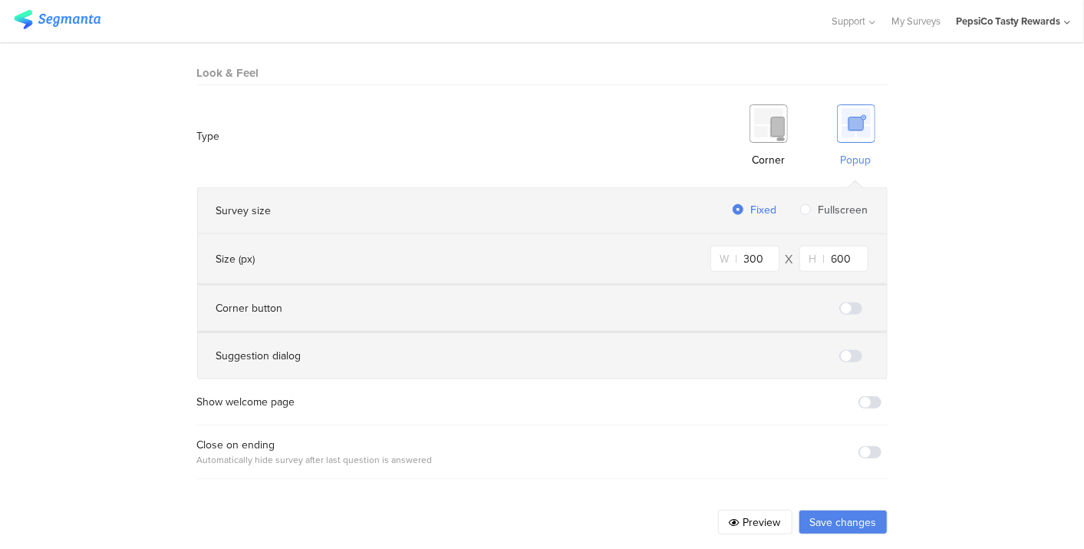
click at [836, 509] on button "Save changes" at bounding box center [843, 521] width 89 height 25
